Goal: Task Accomplishment & Management: Use online tool/utility

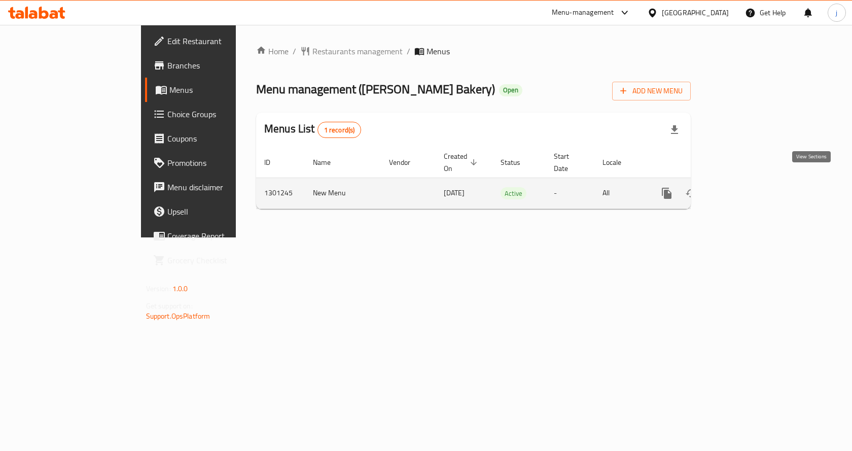
click at [746, 187] on icon "enhanced table" at bounding box center [740, 193] width 12 height 12
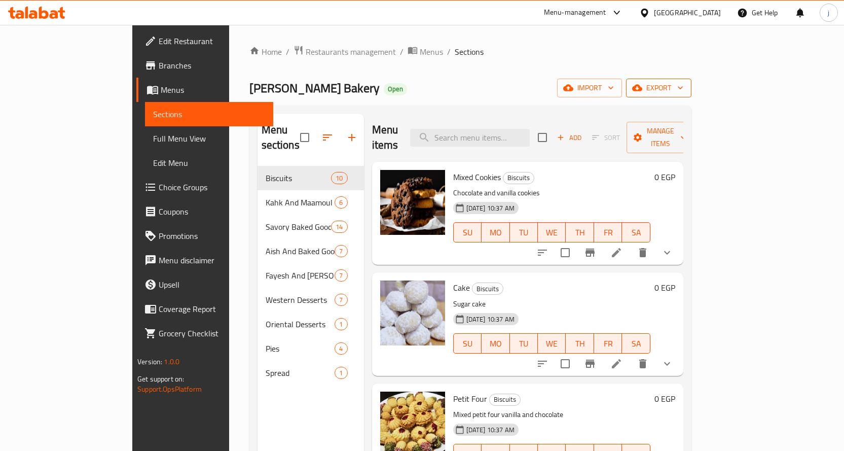
click at [683, 86] on span "export" at bounding box center [658, 88] width 49 height 13
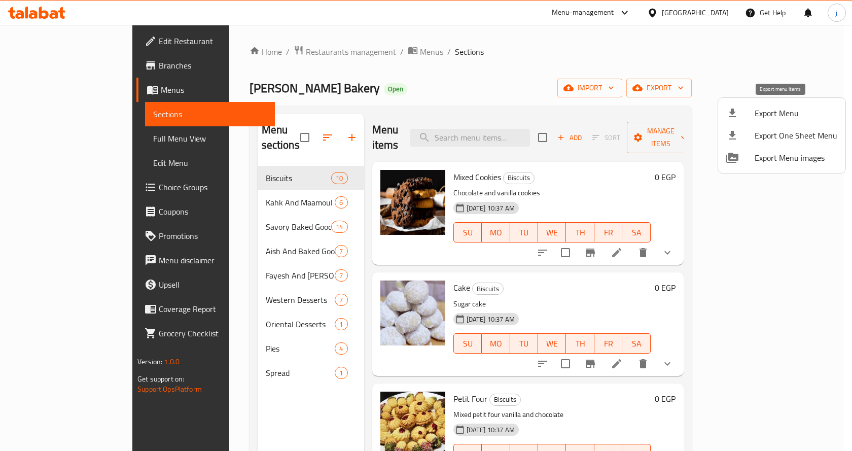
click at [753, 118] on div at bounding box center [740, 113] width 28 height 12
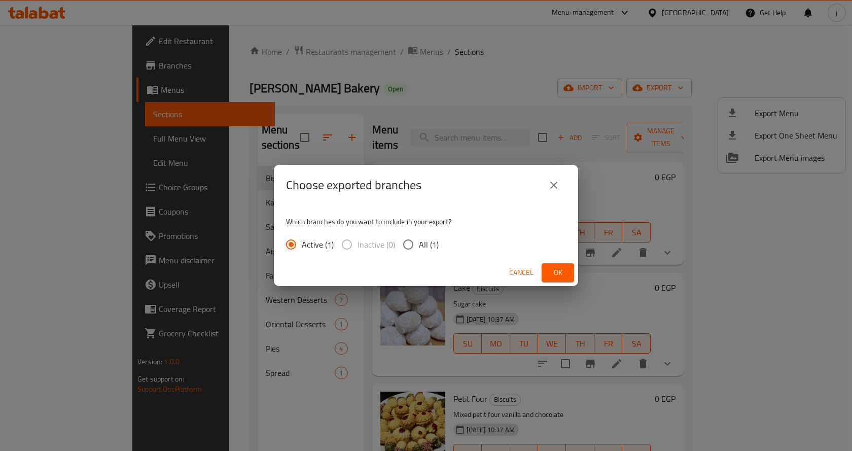
click at [407, 243] on input "All (1)" at bounding box center [407, 244] width 21 height 21
radio input "true"
click at [554, 272] on span "Ok" at bounding box center [558, 272] width 16 height 13
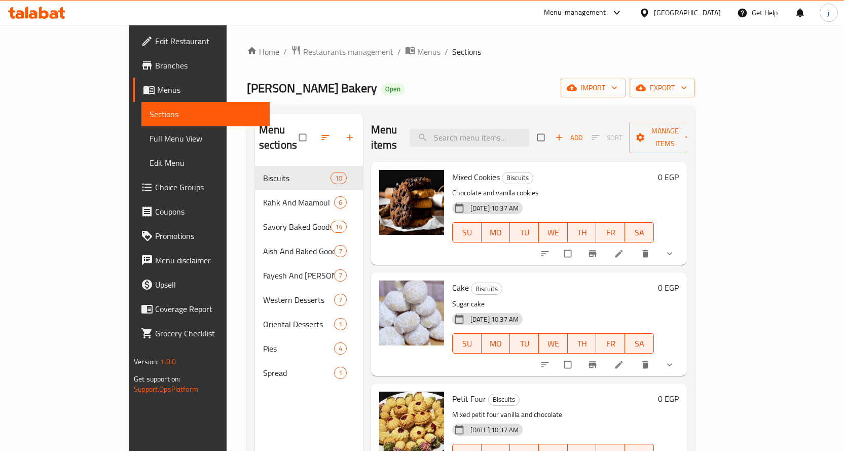
click at [706, 11] on div "Egypt" at bounding box center [687, 12] width 67 height 11
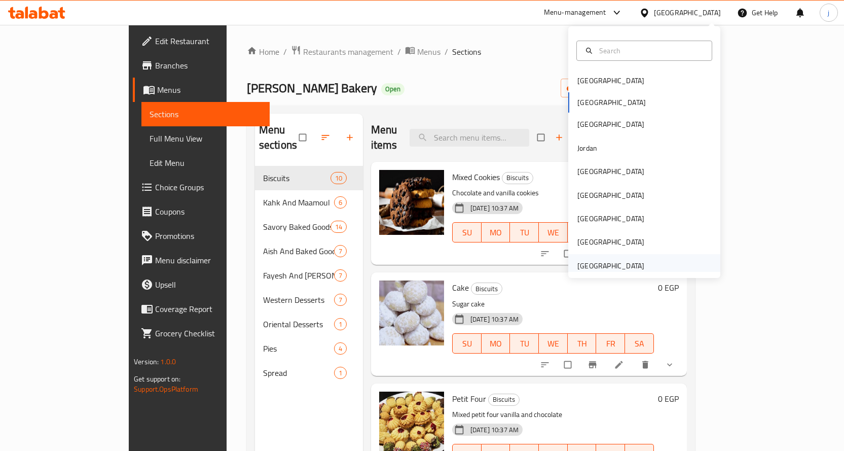
click at [630, 264] on div "[GEOGRAPHIC_DATA]" at bounding box center [610, 265] width 67 height 11
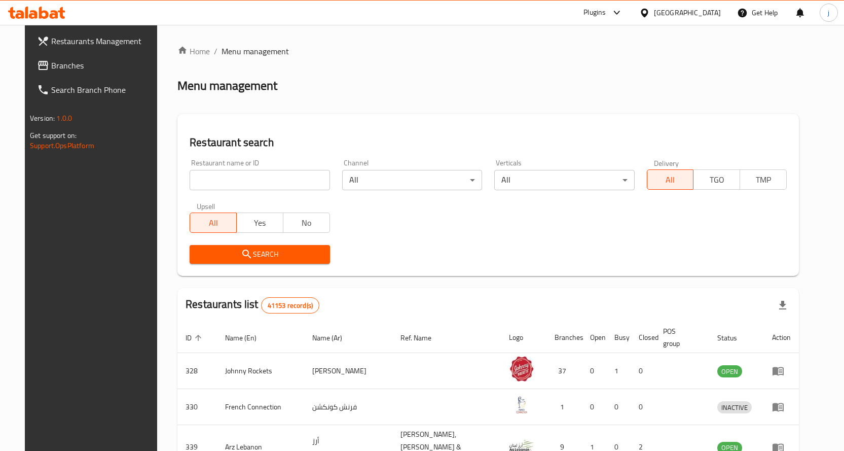
click at [619, 13] on icon at bounding box center [616, 13] width 6 height 4
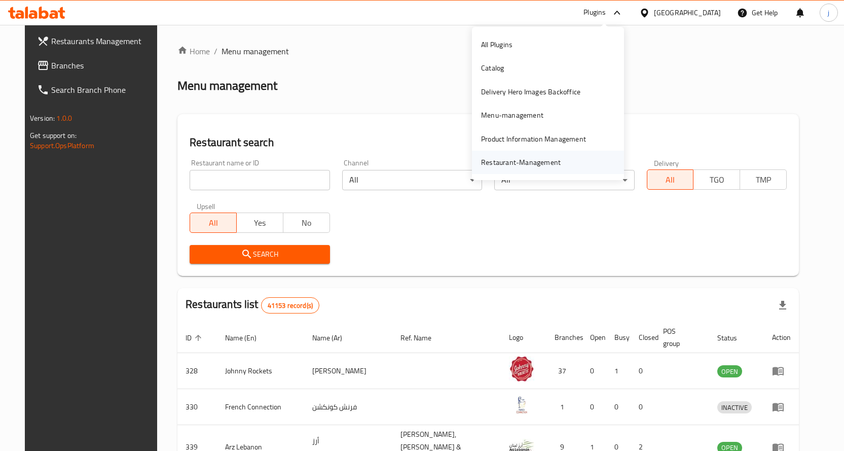
click at [567, 157] on div "Restaurant-Management" at bounding box center [521, 162] width 96 height 23
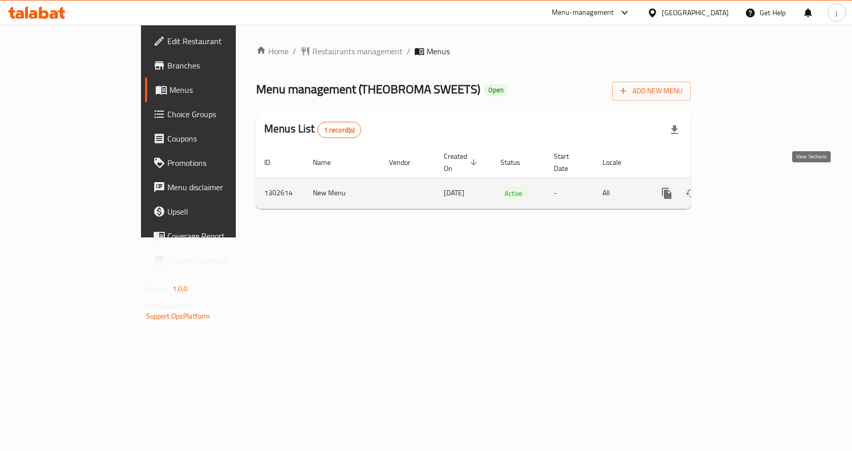
click at [746, 187] on icon "enhanced table" at bounding box center [740, 193] width 12 height 12
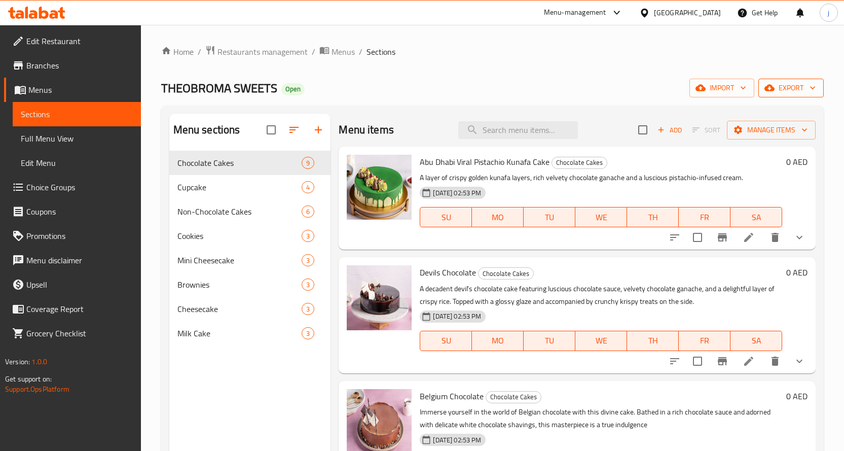
click at [802, 88] on span "export" at bounding box center [791, 88] width 49 height 13
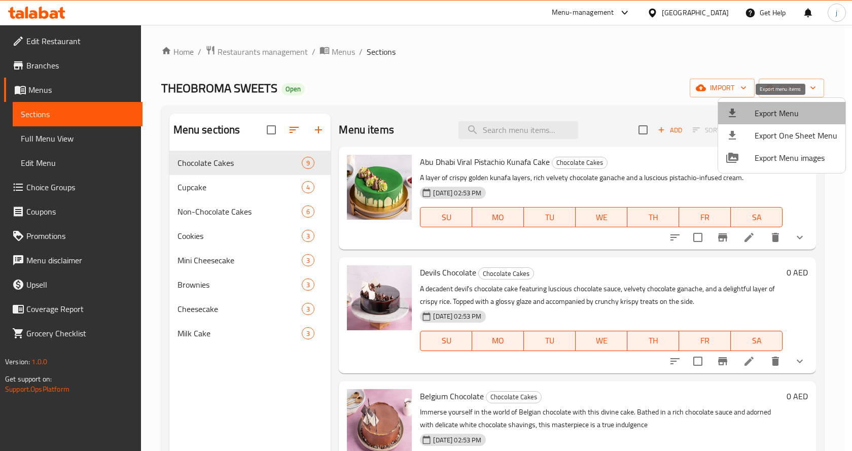
click at [805, 114] on span "Export Menu" at bounding box center [795, 113] width 83 height 12
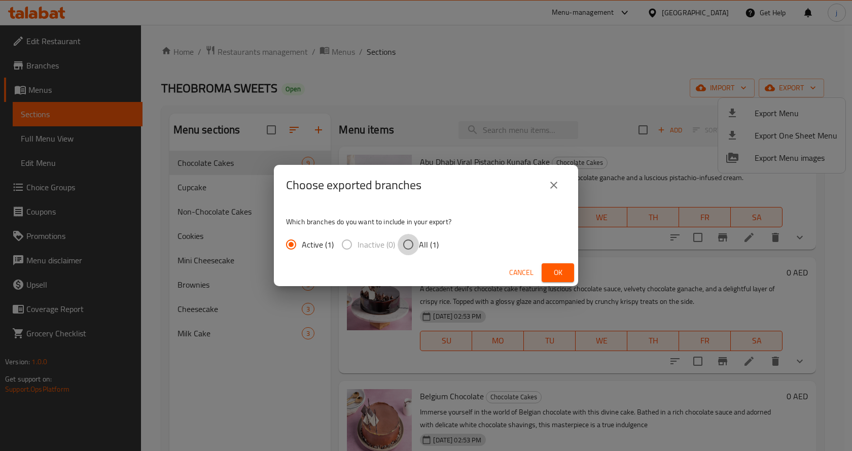
click at [416, 243] on input "All (1)" at bounding box center [407, 244] width 21 height 21
radio input "true"
click at [554, 272] on span "Ok" at bounding box center [558, 272] width 16 height 13
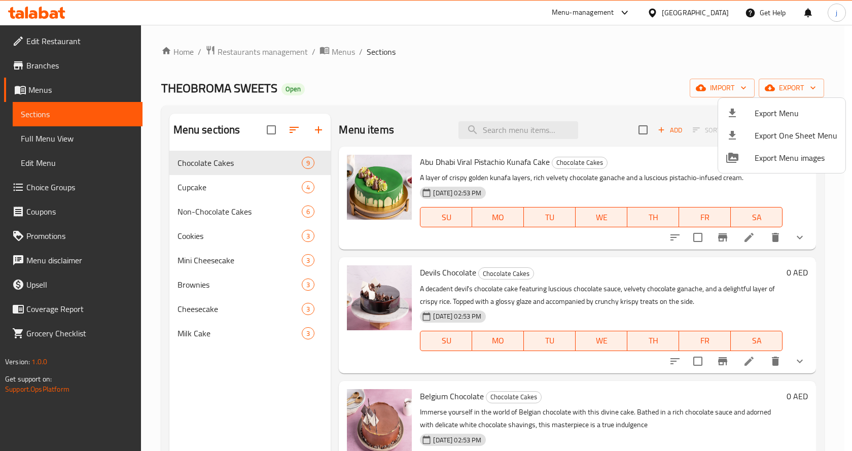
click at [69, 61] on div at bounding box center [426, 225] width 852 height 451
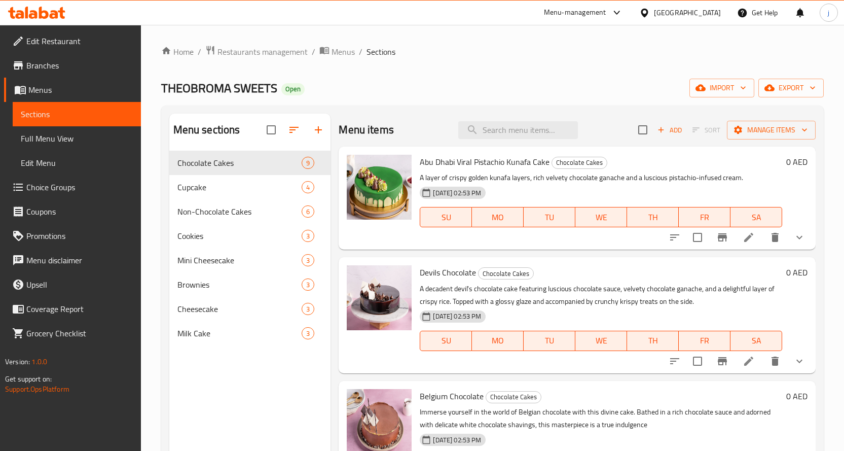
click at [39, 63] on span "Branches" at bounding box center [79, 65] width 106 height 12
